Goal: Task Accomplishment & Management: Manage account settings

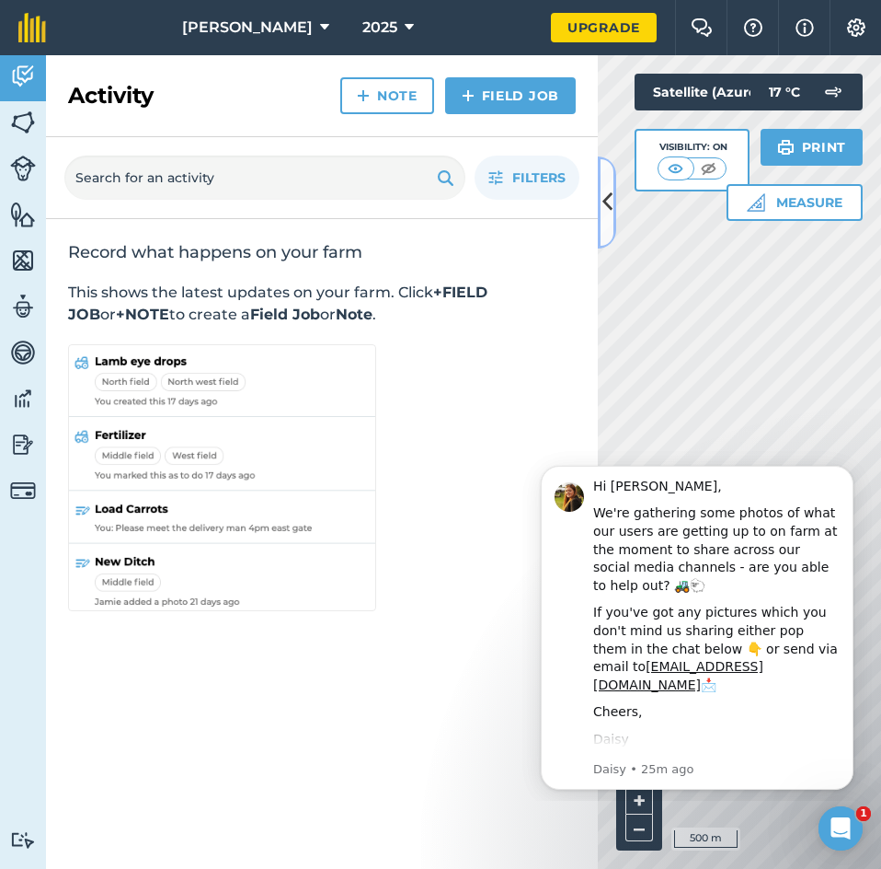
click at [604, 207] on icon at bounding box center [608, 202] width 10 height 32
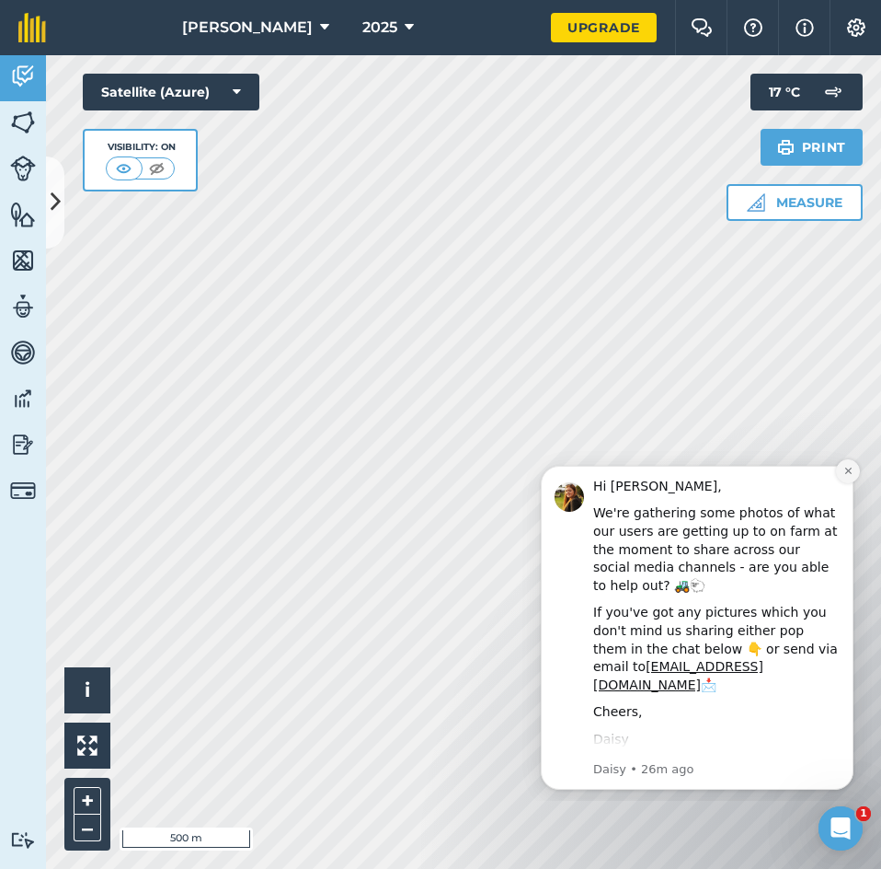
click at [847, 469] on icon "Dismiss notification" at bounding box center [848, 470] width 6 height 6
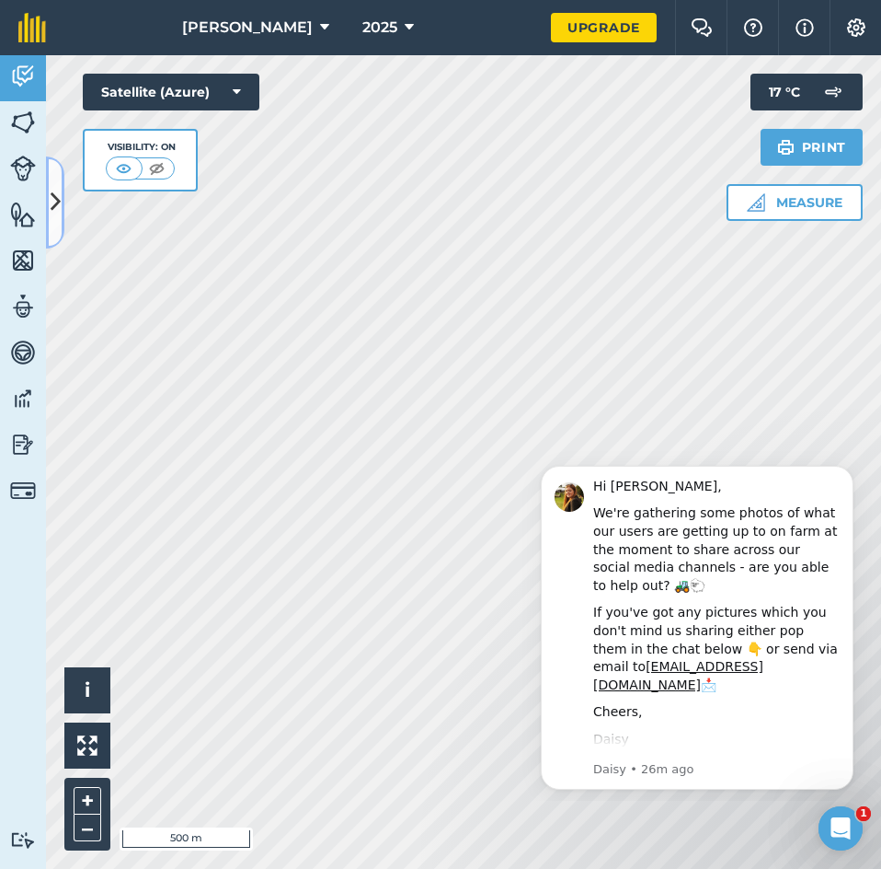
click at [61, 183] on button at bounding box center [55, 202] width 18 height 92
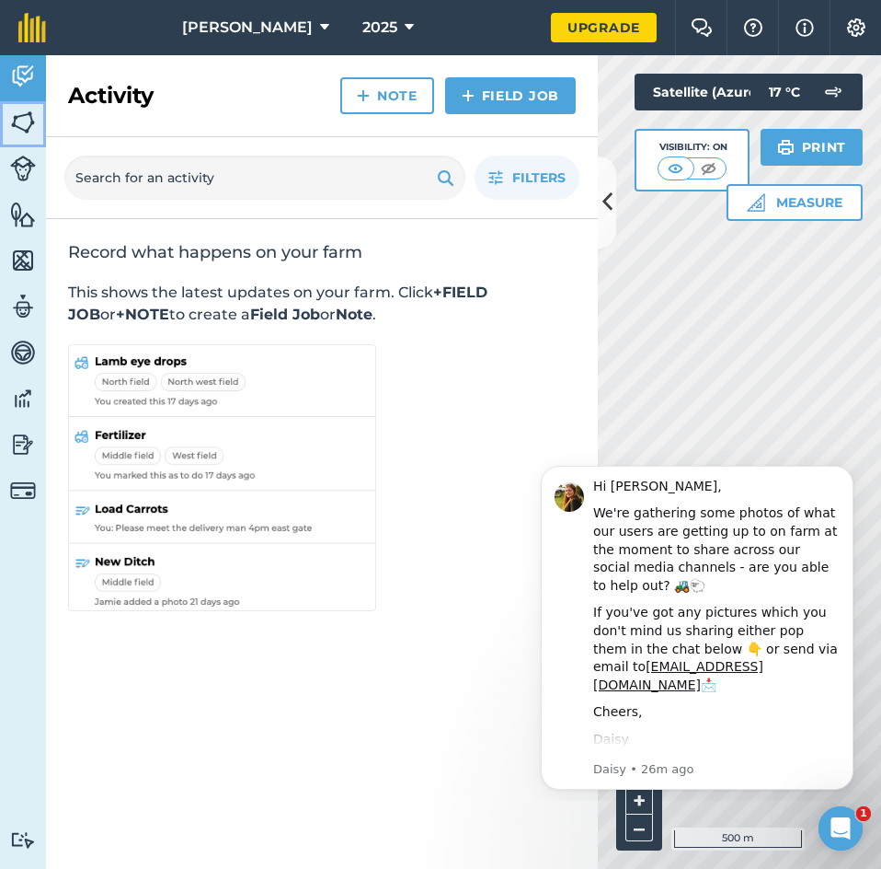
click at [30, 126] on img at bounding box center [23, 123] width 26 height 28
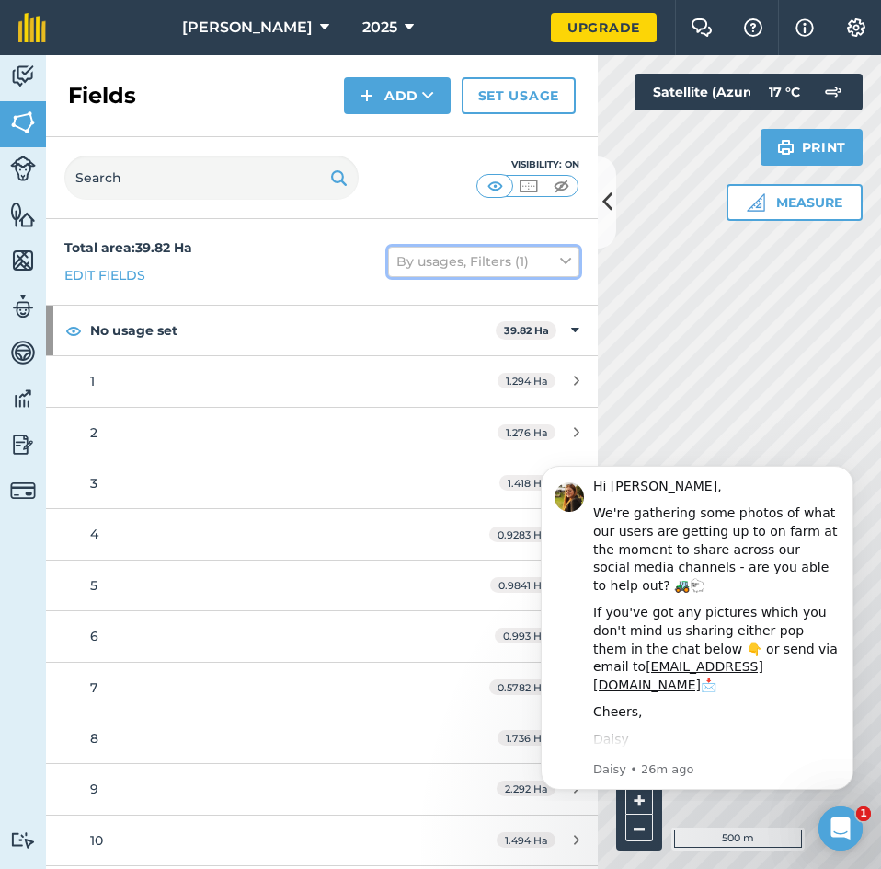
click at [532, 258] on button "By usages, Filters (1)" at bounding box center [483, 261] width 191 height 29
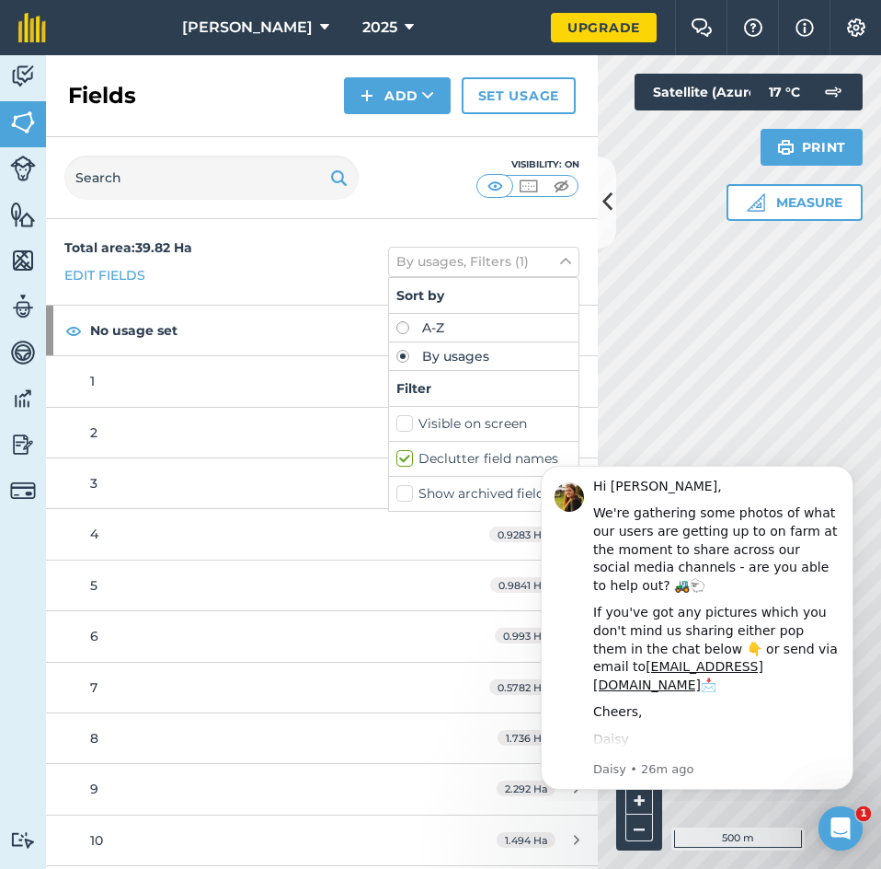
click at [417, 455] on label "Declutter field names" at bounding box center [484, 458] width 175 height 19
click at [409, 455] on input "Declutter field names" at bounding box center [403, 455] width 12 height 12
checkbox input "false"
click at [606, 207] on icon at bounding box center [608, 202] width 10 height 32
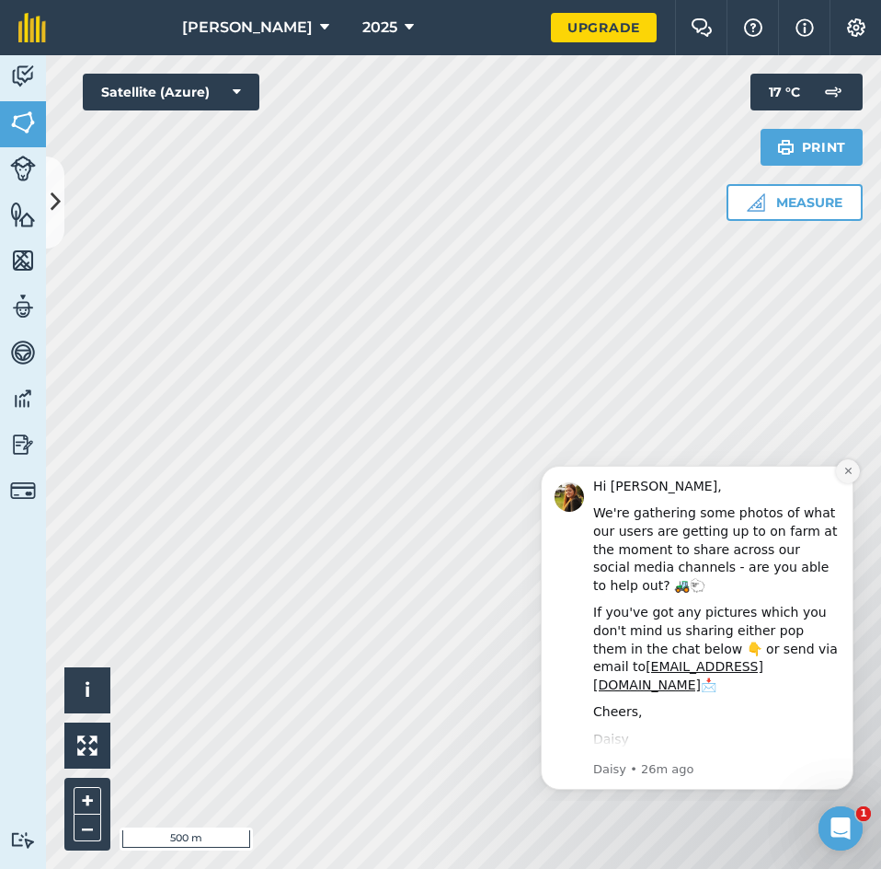
click at [851, 472] on icon "Dismiss notification" at bounding box center [849, 471] width 10 height 10
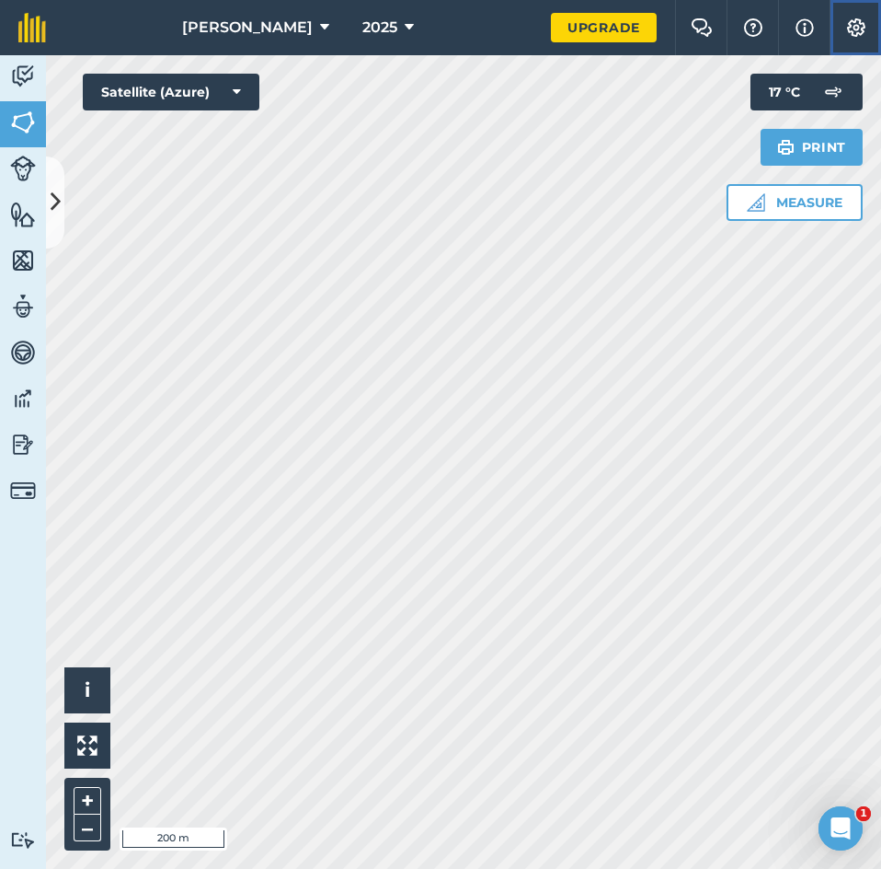
click at [854, 34] on img at bounding box center [857, 27] width 22 height 18
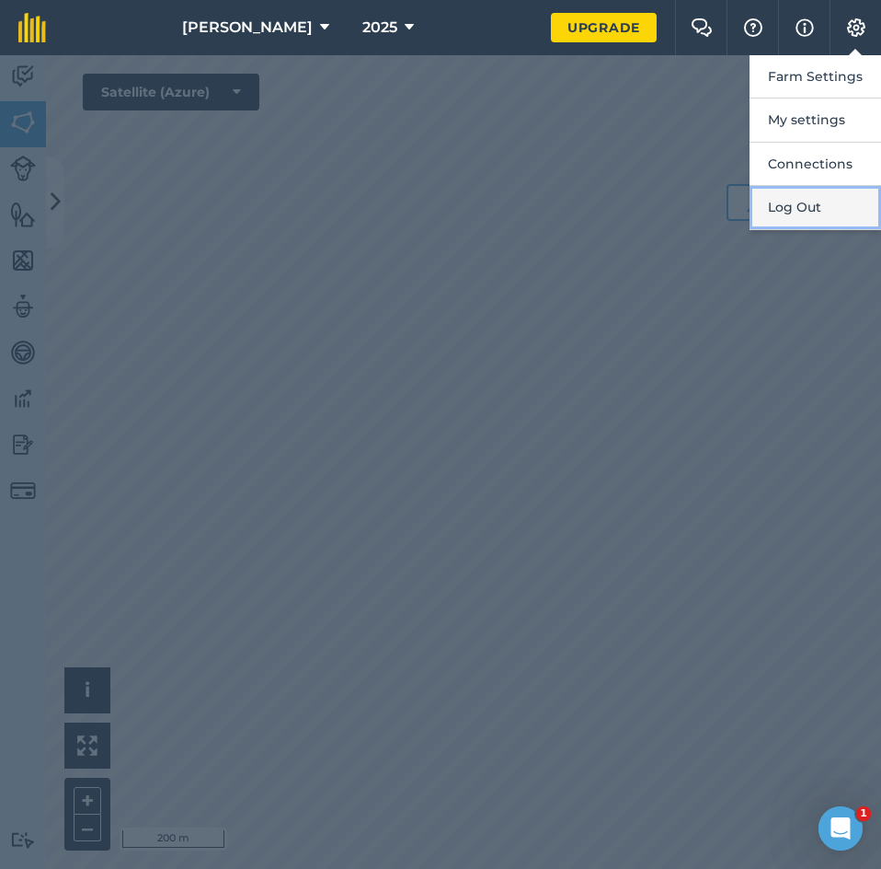
click at [805, 224] on button "Log Out" at bounding box center [816, 207] width 132 height 43
